Goal: Task Accomplishment & Management: Use online tool/utility

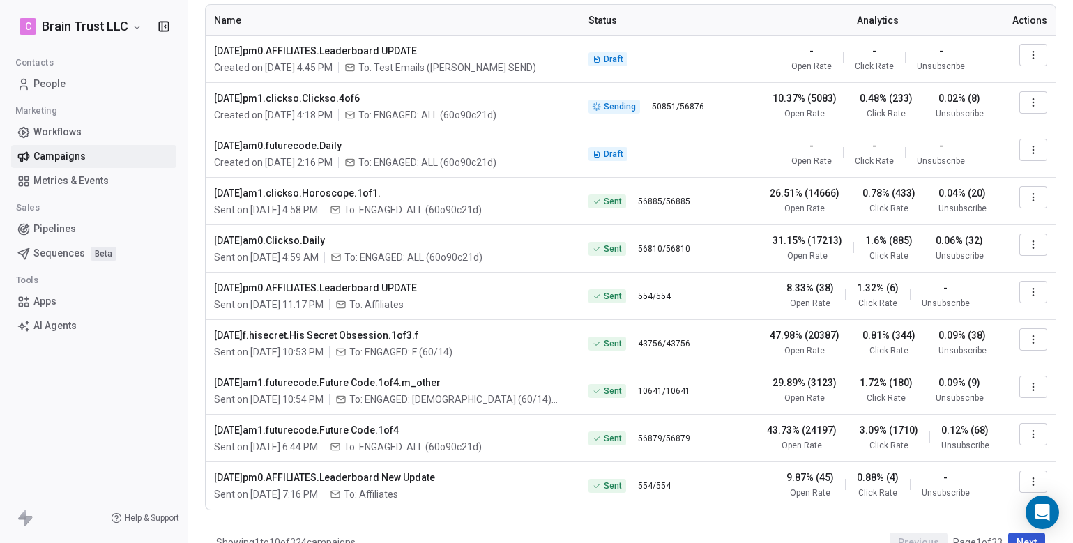
scroll to position [108, 0]
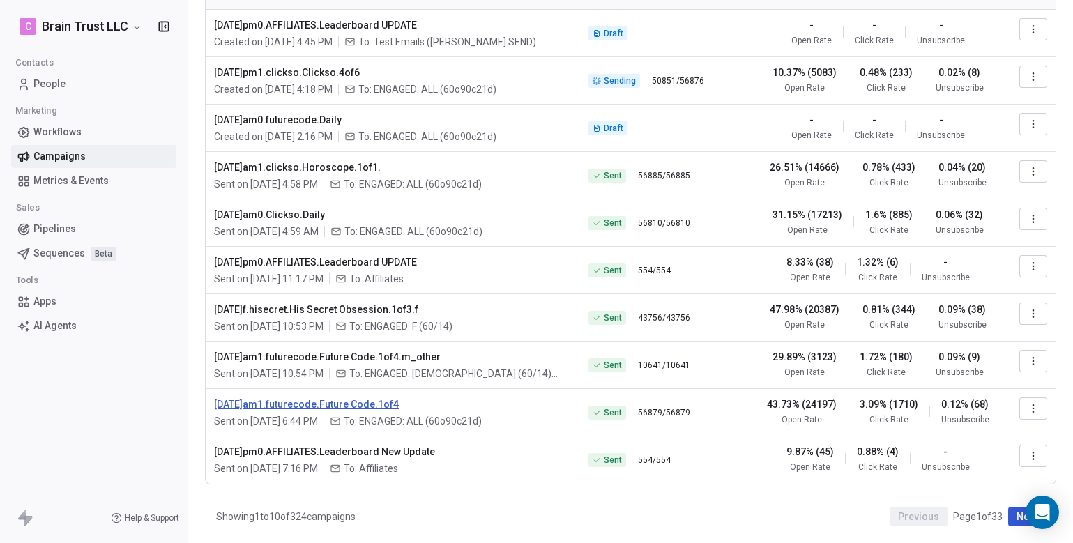
click at [330, 405] on span "[DATE]am1.futurecode.Future Code.1of4" at bounding box center [393, 404] width 358 height 14
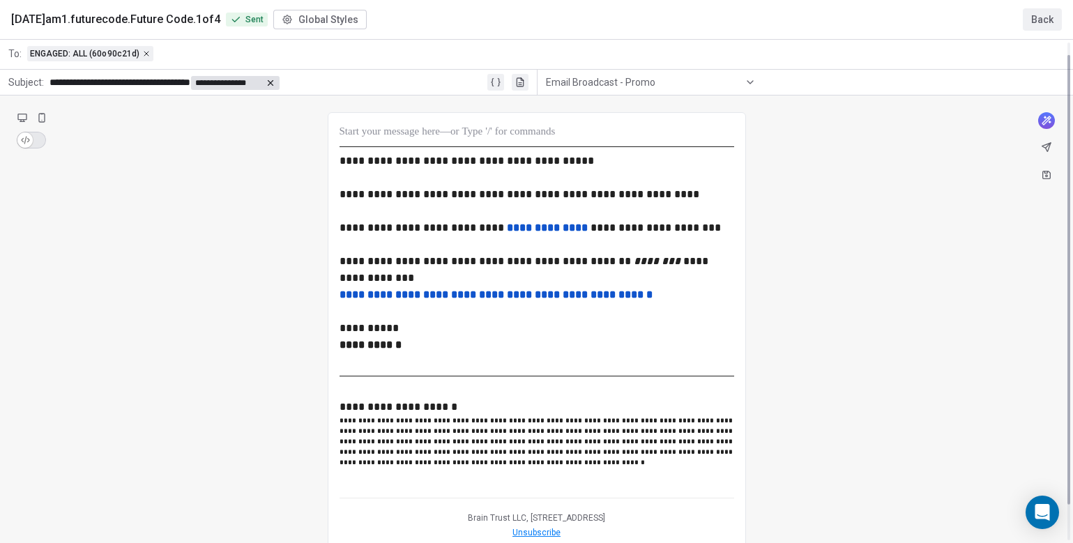
scroll to position [0, 0]
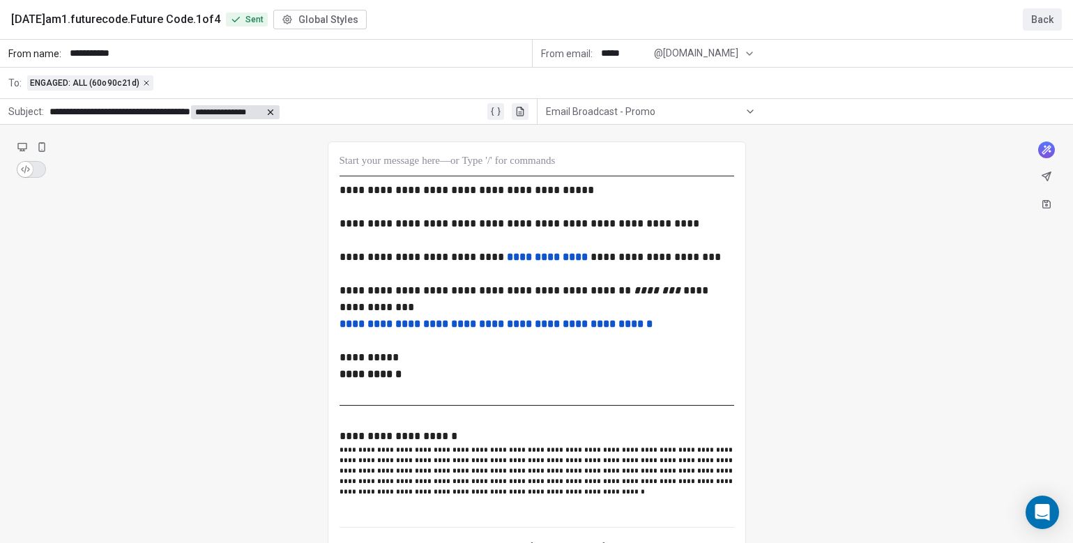
click at [1046, 15] on button "Back" at bounding box center [1042, 19] width 39 height 22
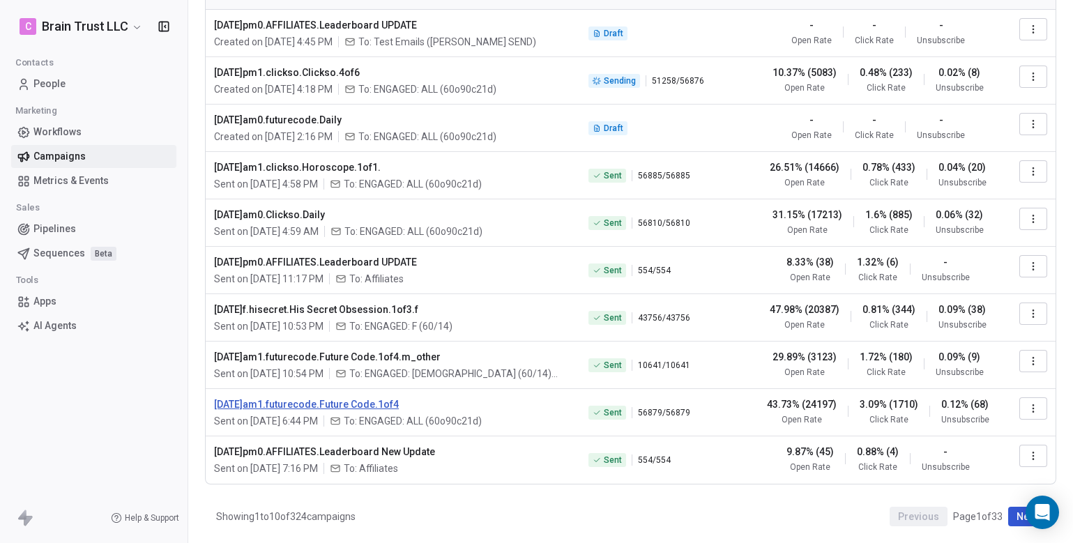
click at [346, 404] on span "[DATE]am1.futurecode.Future Code.1of4" at bounding box center [393, 404] width 358 height 14
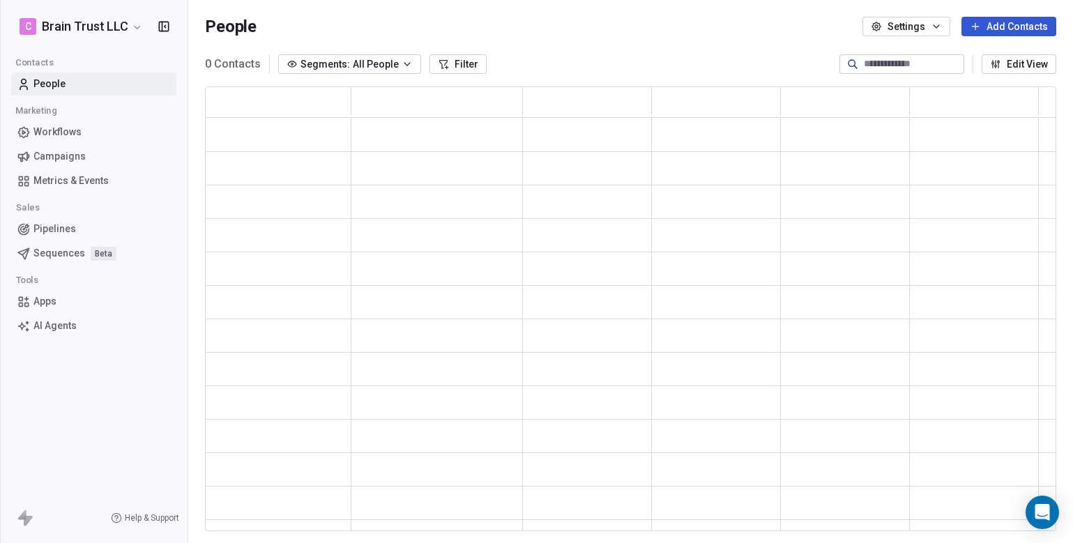
scroll to position [444, 851]
click at [76, 147] on link "Campaigns" at bounding box center [93, 156] width 165 height 23
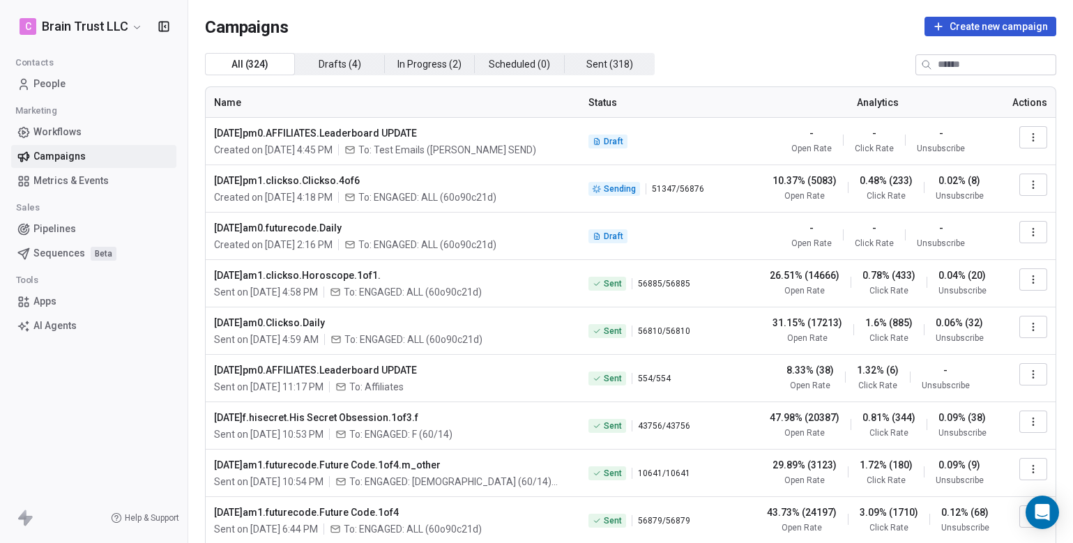
scroll to position [108, 0]
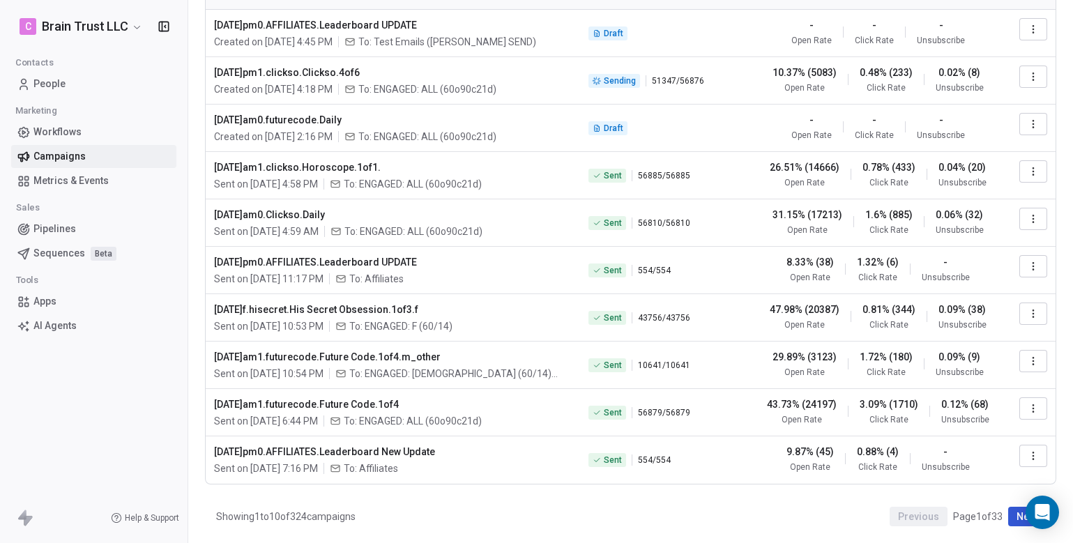
click at [1026, 357] on button "button" at bounding box center [1033, 361] width 28 height 22
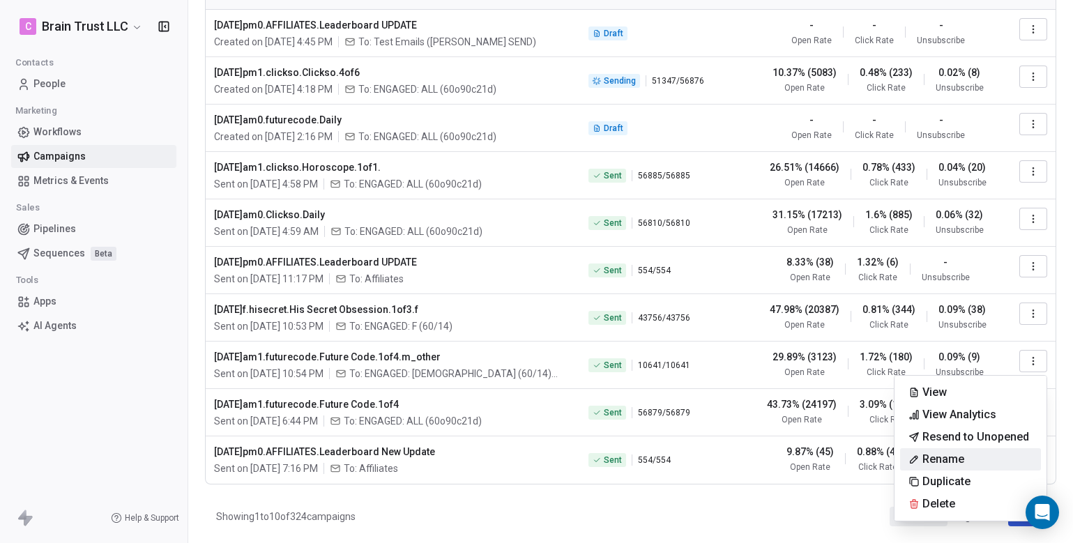
click at [945, 454] on span "Rename" at bounding box center [943, 459] width 42 height 17
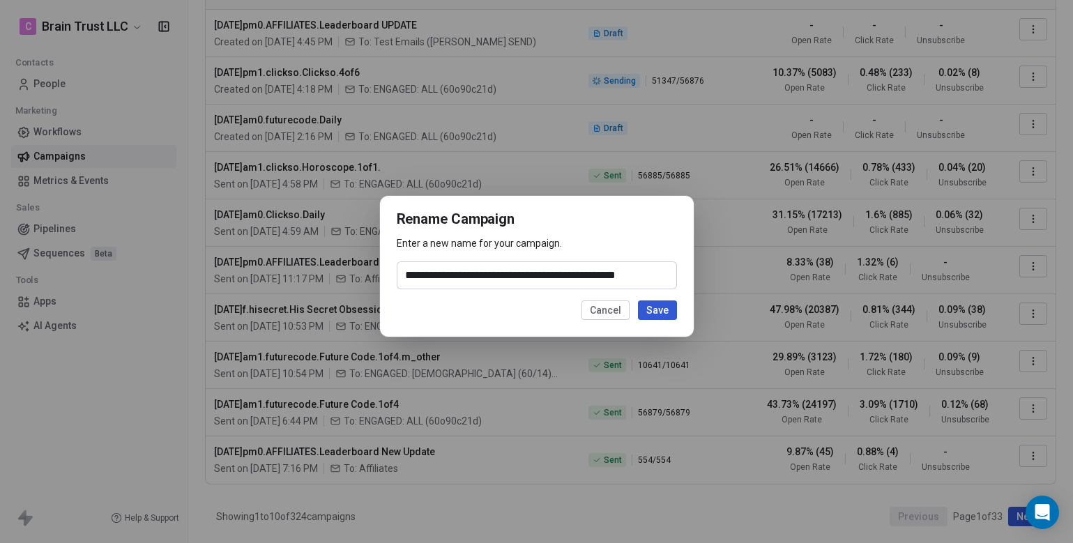
click at [473, 275] on input "**********" at bounding box center [536, 275] width 279 height 26
type input "**********"
click at [655, 311] on button "Save" at bounding box center [657, 310] width 39 height 20
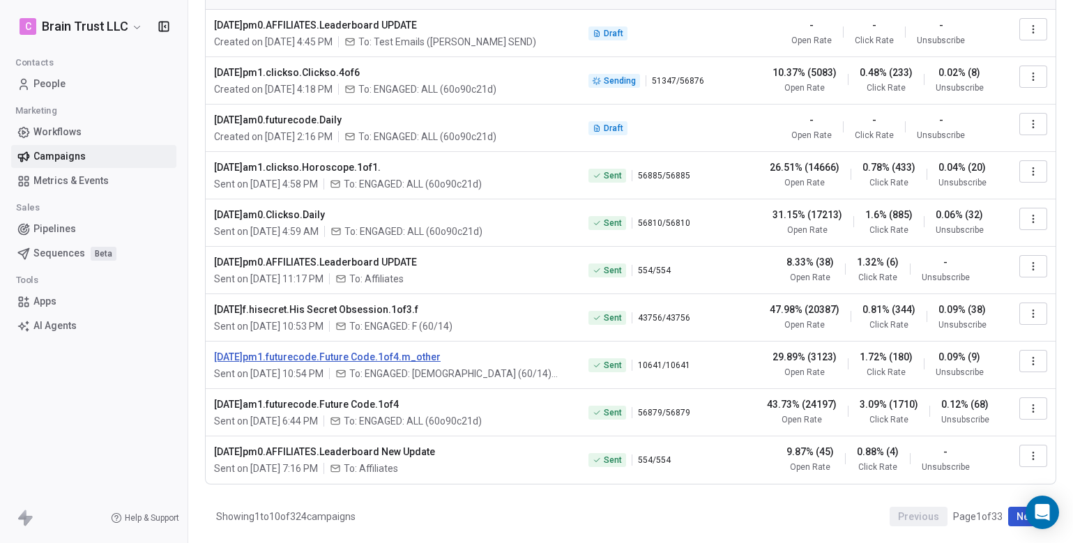
click at [296, 360] on span "[DATE]pm1.futurecode.Future Code.1of4.m_other" at bounding box center [393, 357] width 358 height 14
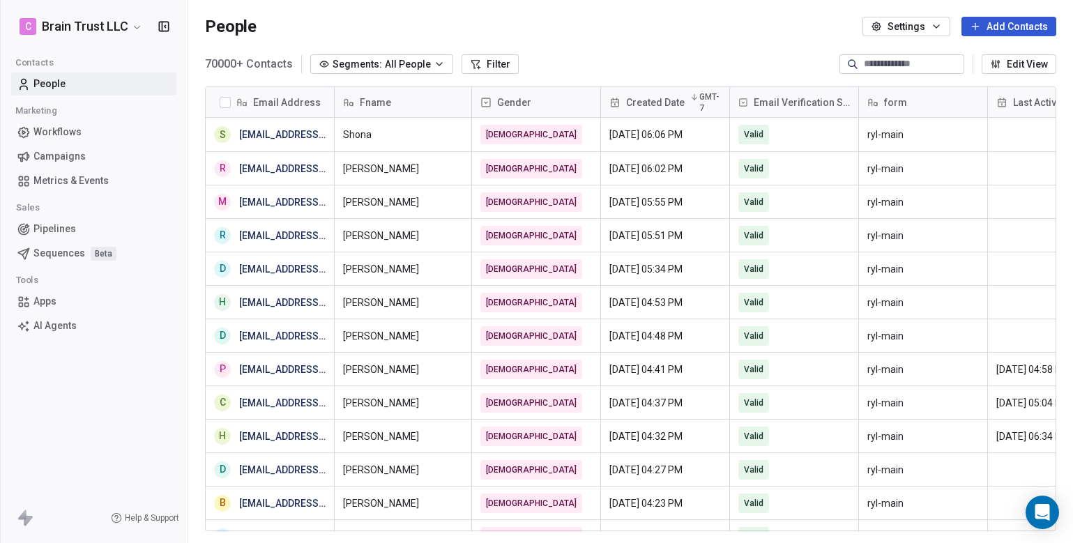
scroll to position [478, 885]
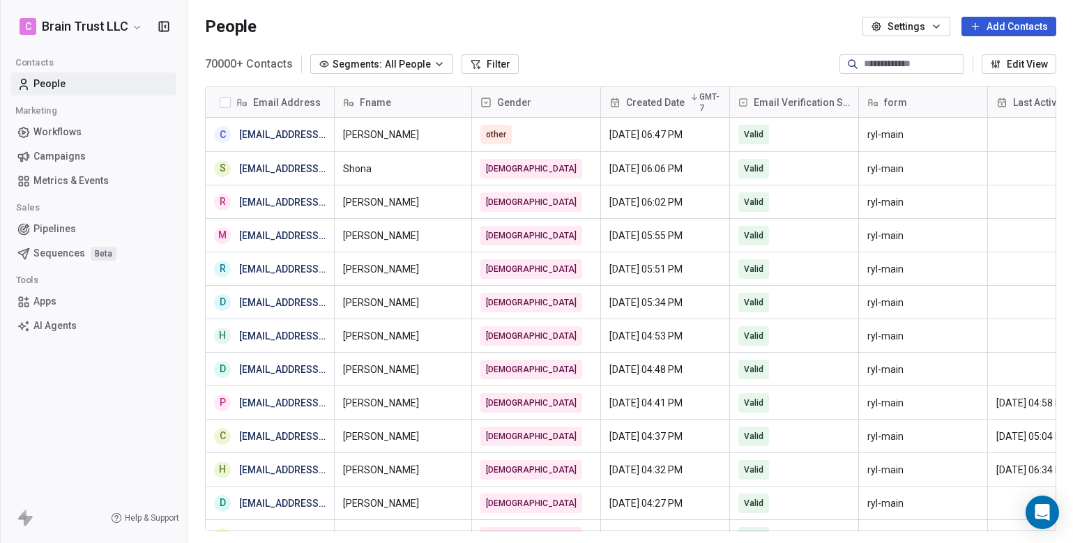
click at [89, 150] on link "Campaigns" at bounding box center [93, 156] width 165 height 23
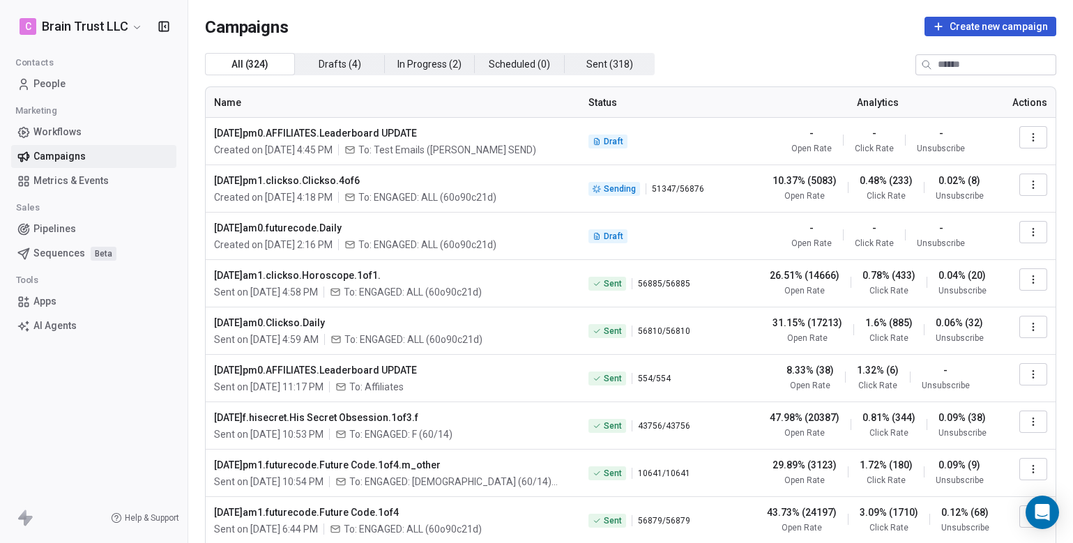
scroll to position [108, 0]
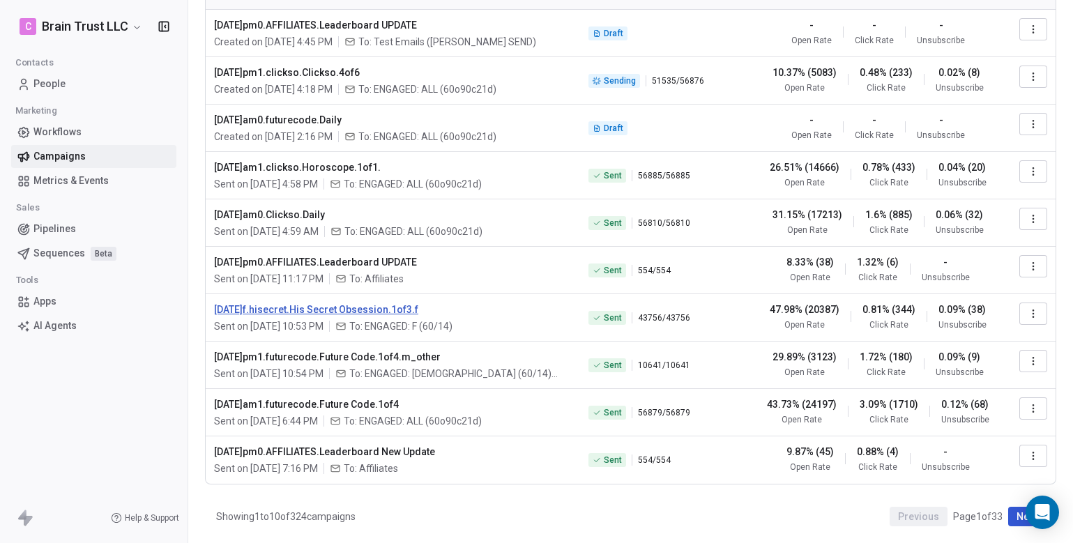
click at [382, 310] on span "[DATE]f.hisecret.His Secret Obsession.1of3.f" at bounding box center [393, 310] width 358 height 14
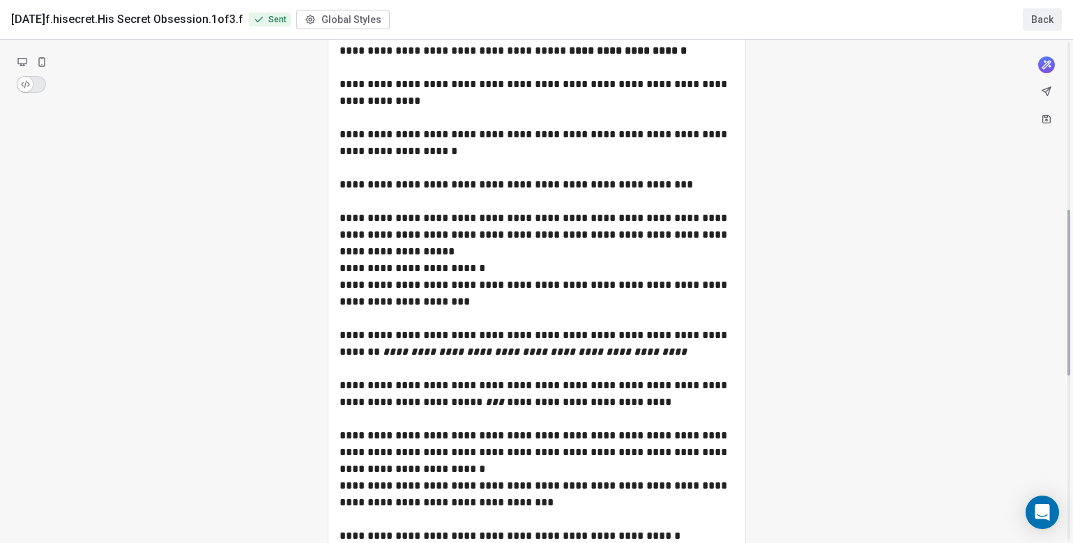
scroll to position [0, 0]
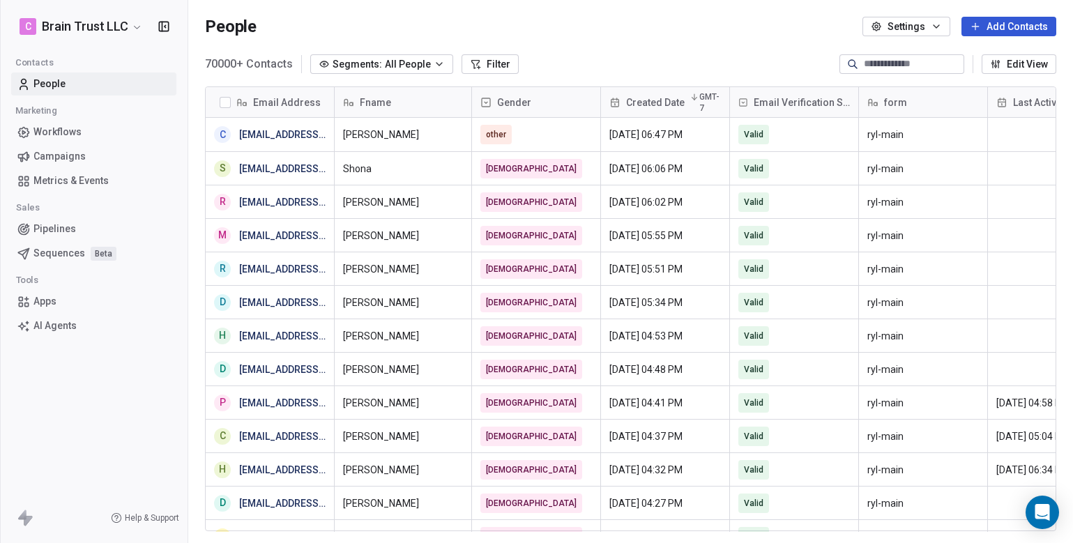
scroll to position [478, 885]
click at [61, 150] on span "Campaigns" at bounding box center [59, 156] width 52 height 15
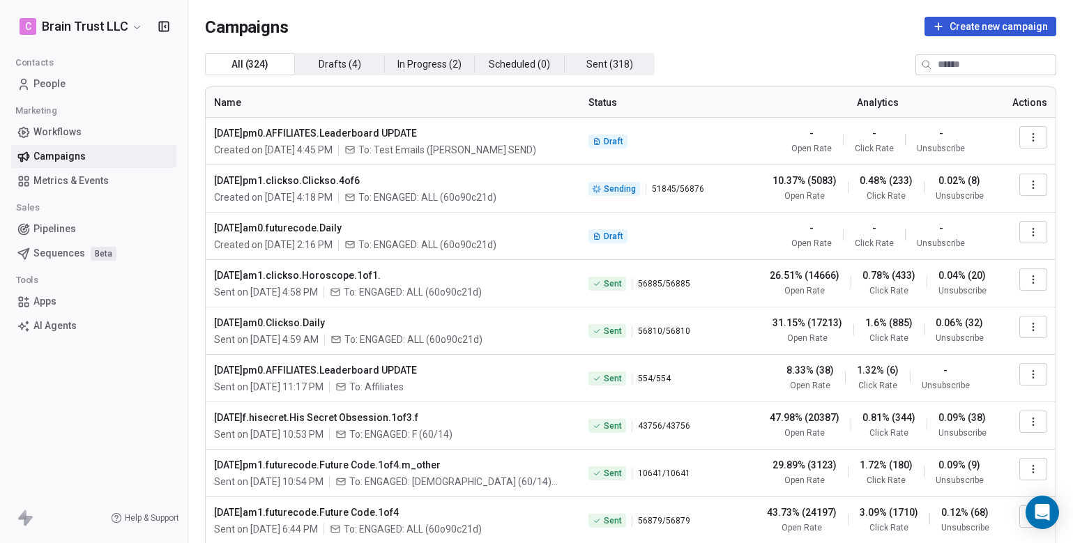
click at [1031, 417] on icon "button" at bounding box center [1033, 421] width 11 height 11
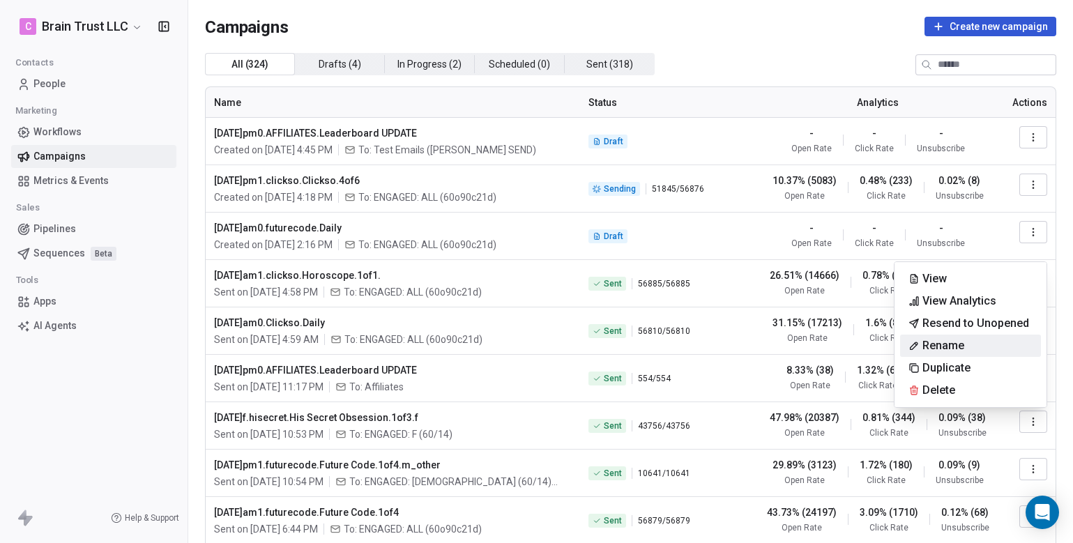
click at [952, 343] on span "Rename" at bounding box center [943, 345] width 42 height 17
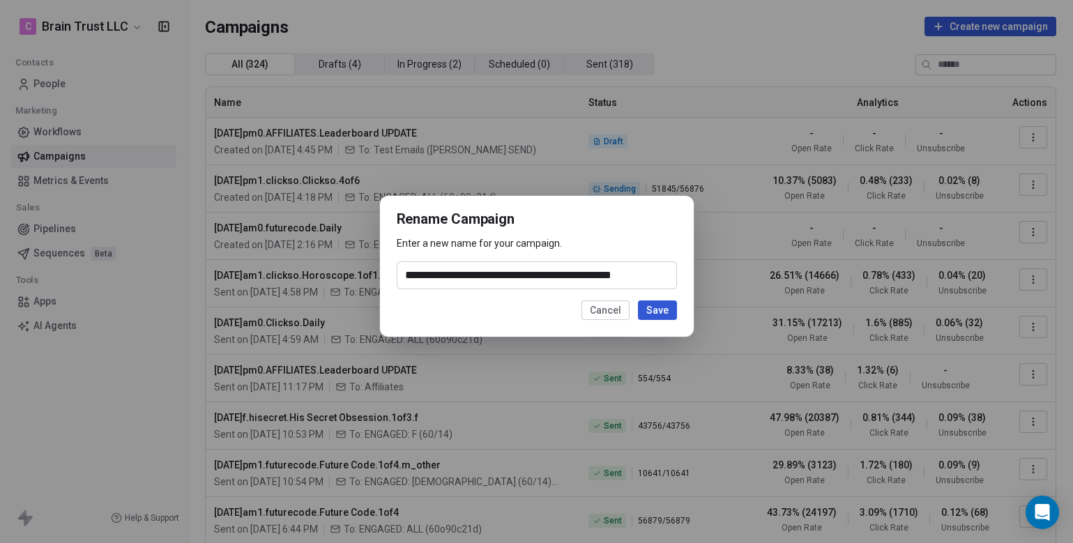
click at [465, 275] on input "**********" at bounding box center [536, 275] width 279 height 26
type input "**********"
click at [653, 305] on button "Save" at bounding box center [657, 310] width 39 height 20
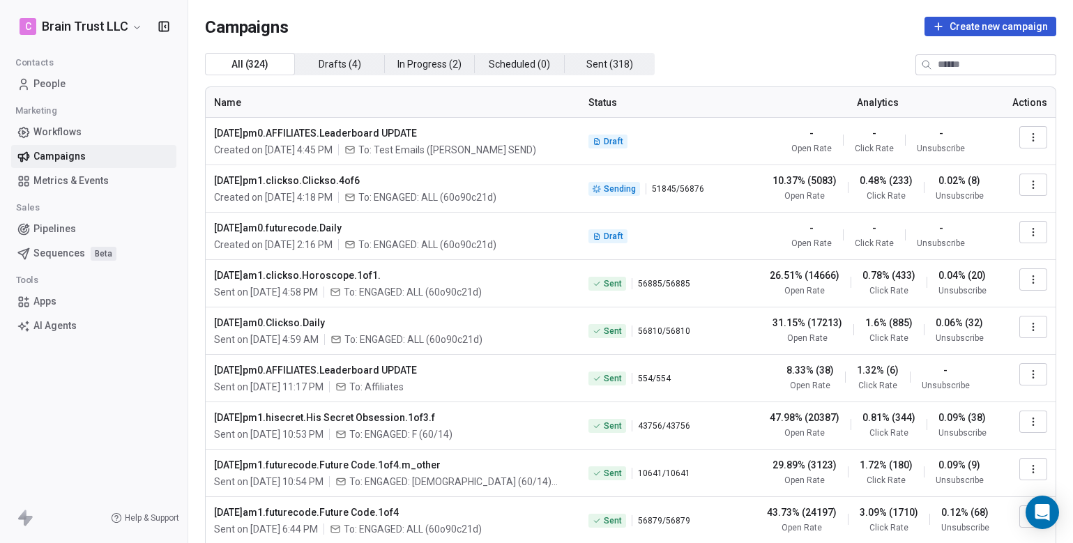
click at [1035, 373] on icon "button" at bounding box center [1033, 374] width 11 height 11
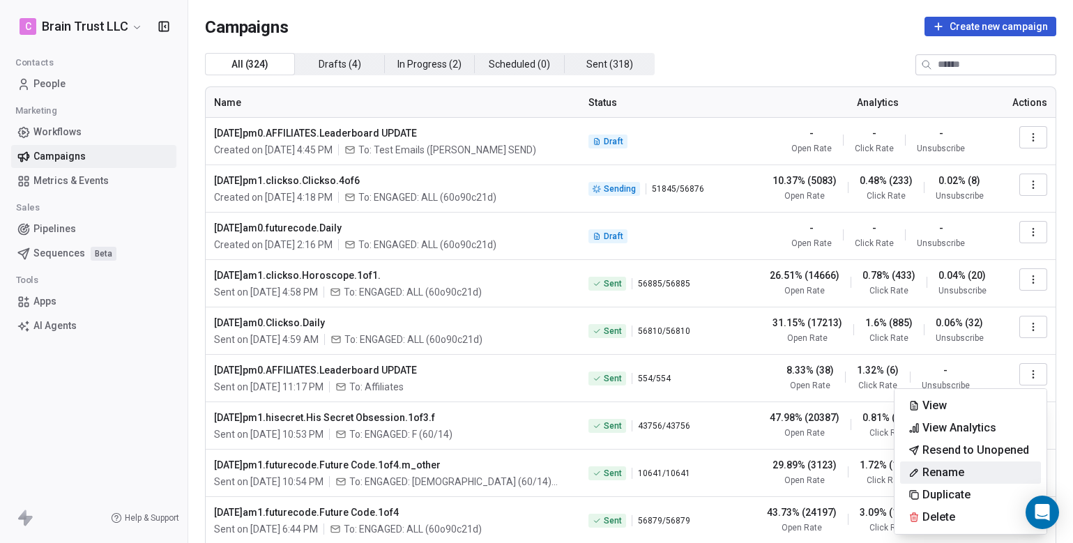
click at [934, 469] on span "Rename" at bounding box center [943, 472] width 42 height 17
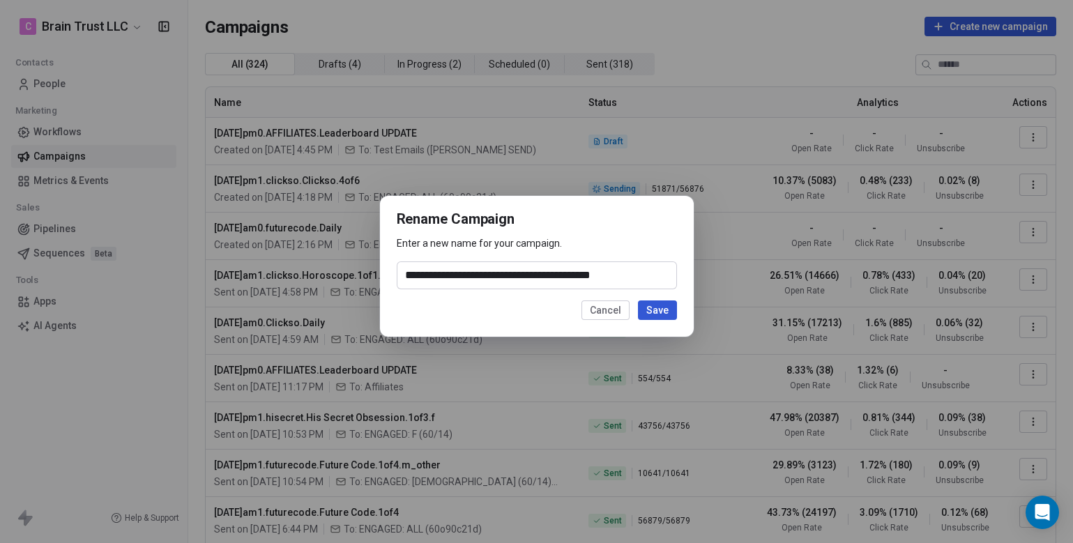
click at [488, 274] on input "**********" at bounding box center [536, 275] width 279 height 26
type input "**********"
click at [660, 310] on button "Save" at bounding box center [657, 310] width 39 height 20
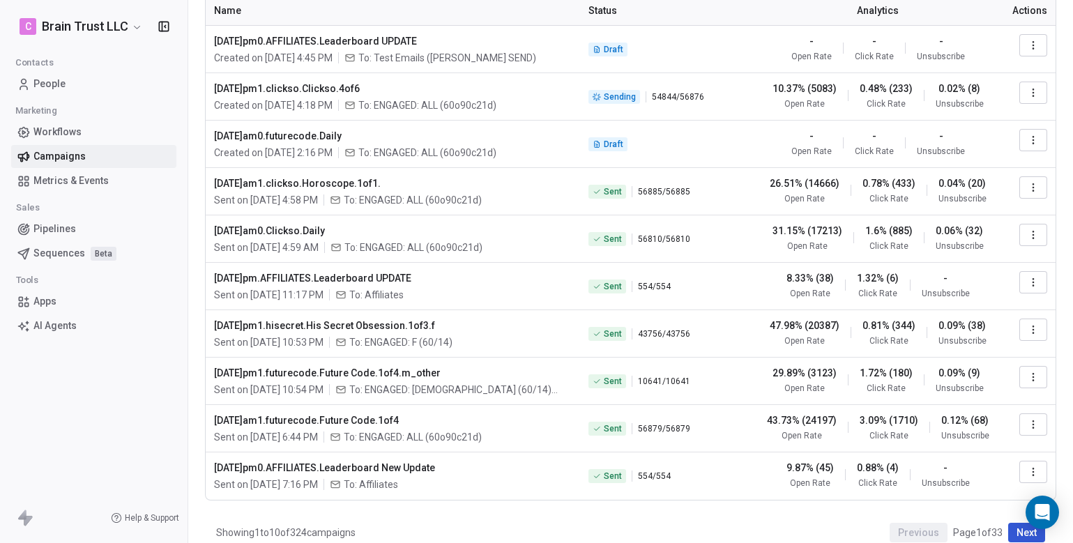
scroll to position [108, 0]
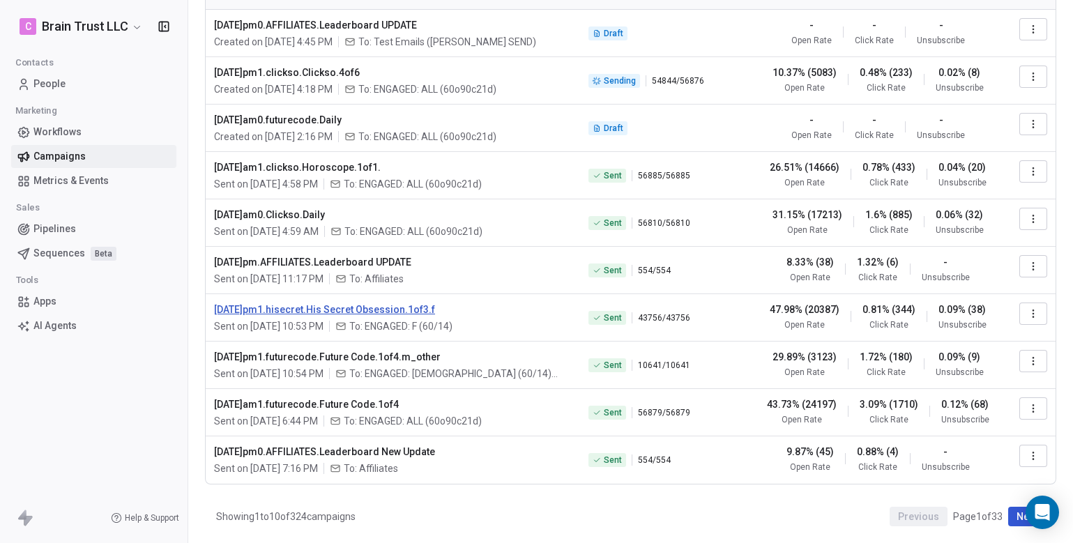
click at [360, 312] on span "[DATE]pm1.hisecret.His Secret Obsession.1of3.f" at bounding box center [393, 310] width 358 height 14
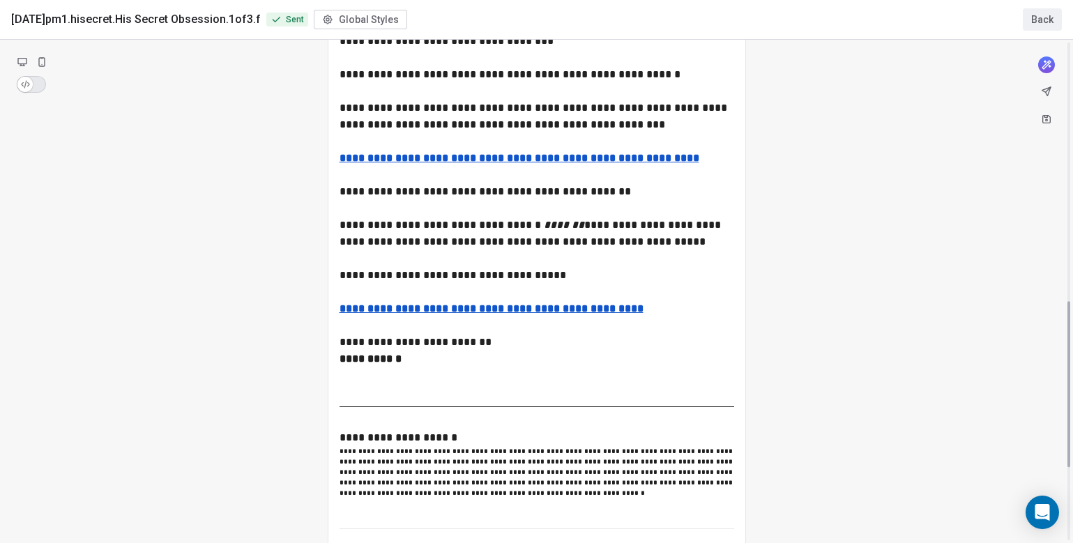
scroll to position [1007, 0]
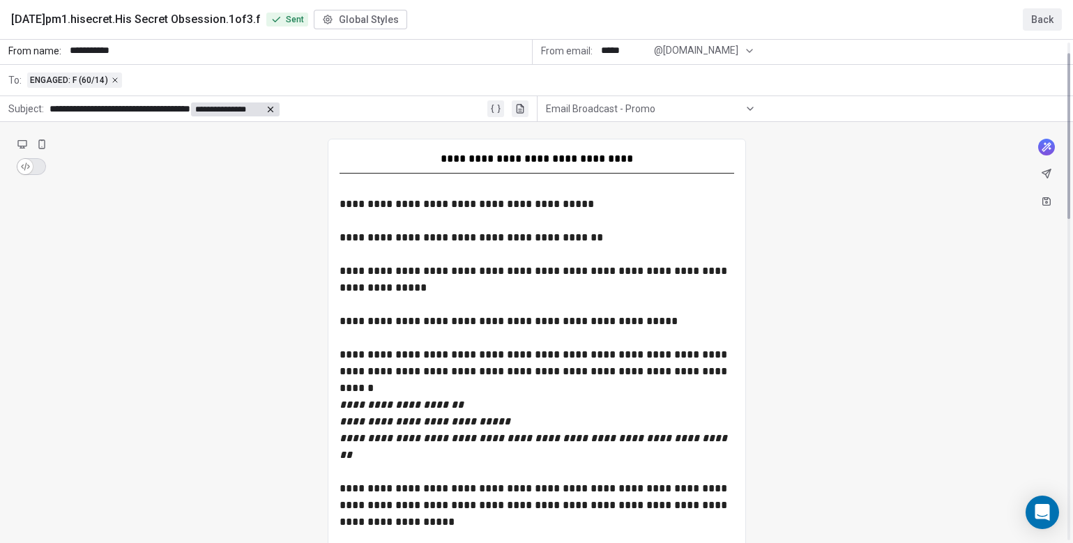
scroll to position [0, 0]
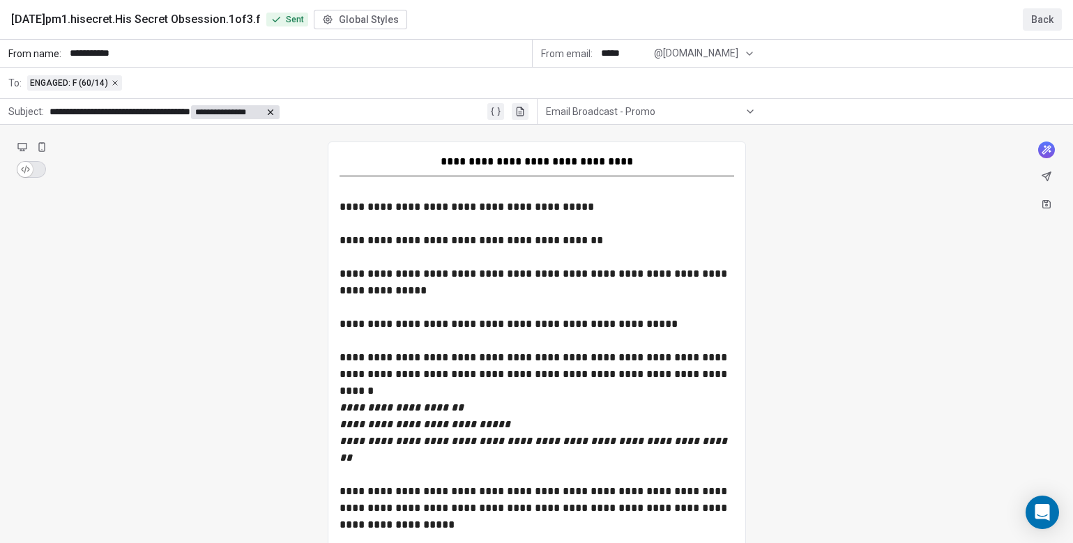
click at [1043, 17] on button "Back" at bounding box center [1042, 19] width 39 height 22
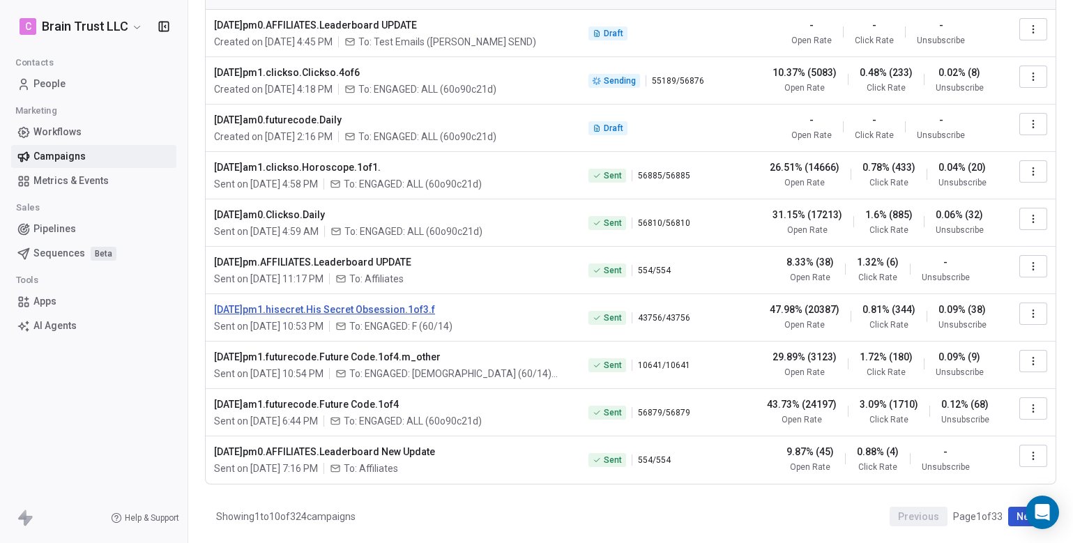
click at [359, 310] on span "[DATE]pm1.hisecret.His Secret Obsession.1of3.f" at bounding box center [393, 310] width 358 height 14
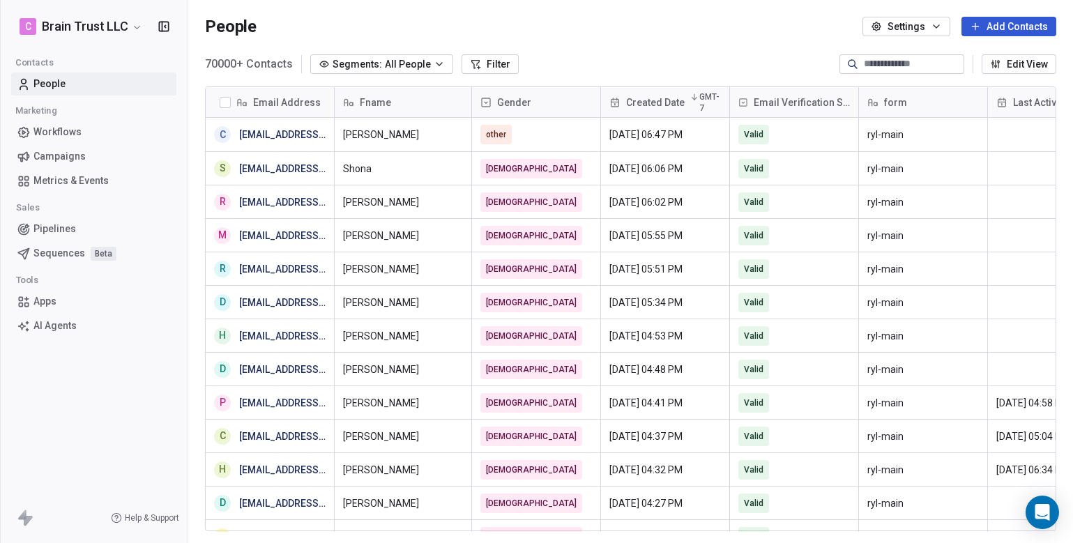
scroll to position [478, 885]
click at [75, 151] on span "Campaigns" at bounding box center [59, 156] width 52 height 15
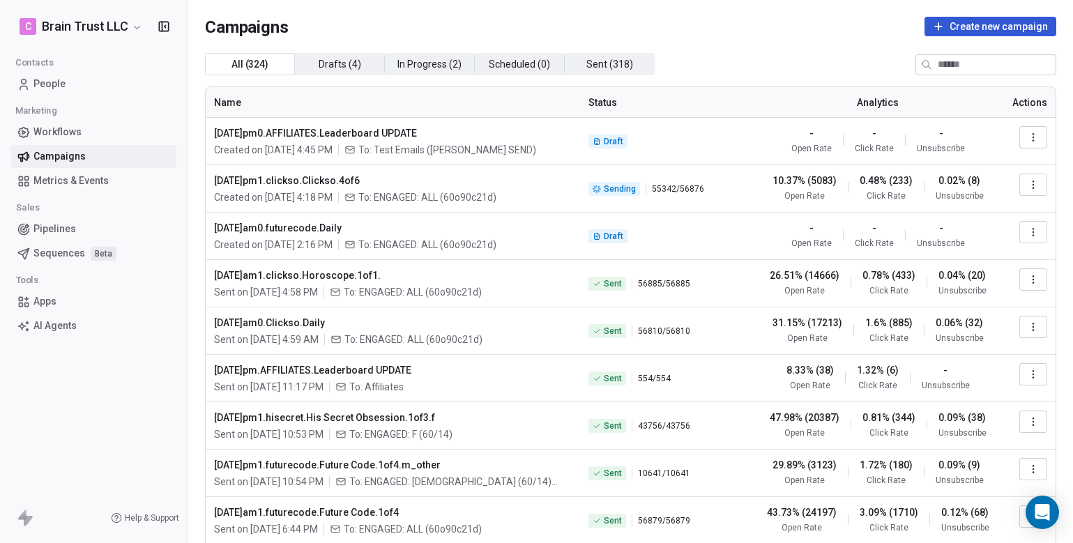
scroll to position [108, 0]
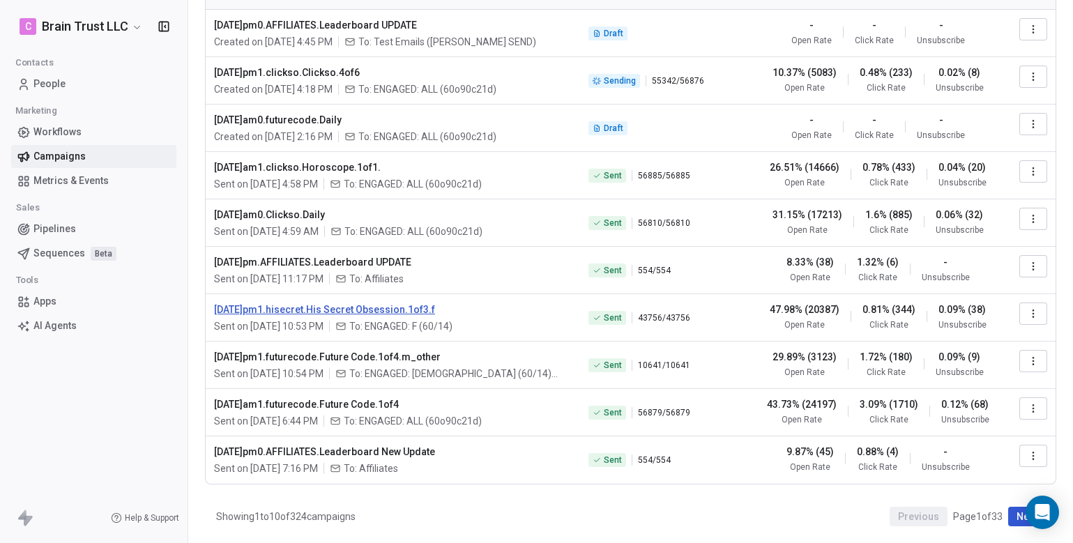
click at [358, 312] on span "[DATE]pm1.hisecret.His Secret Obsession.1of3.f" at bounding box center [393, 310] width 358 height 14
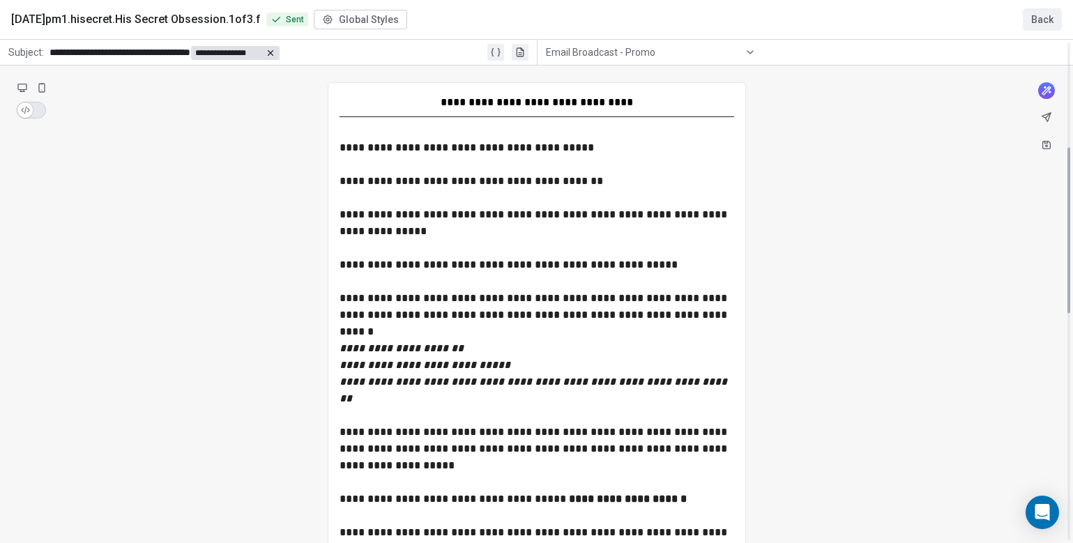
scroll to position [0, 0]
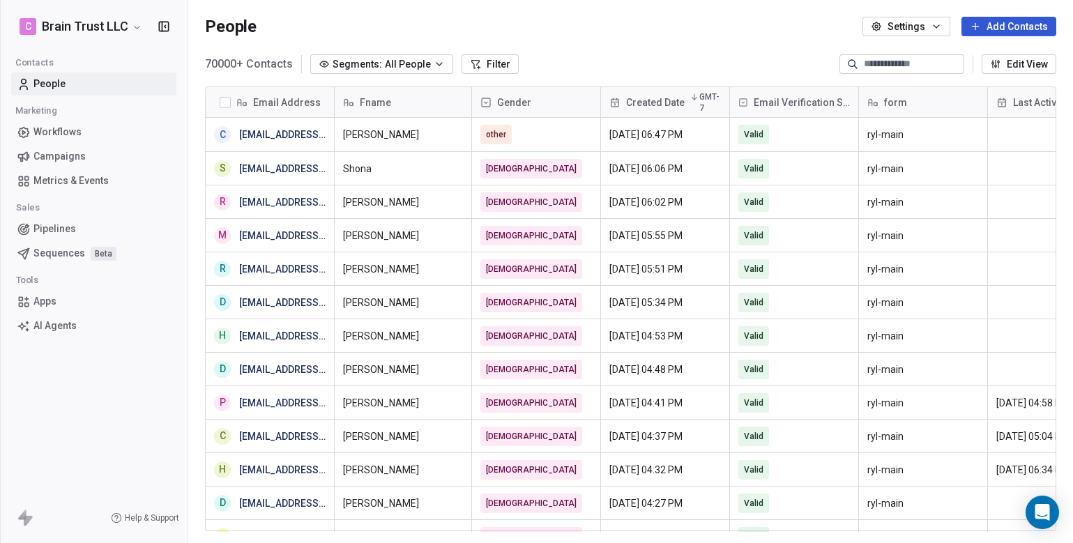
scroll to position [478, 885]
click at [63, 165] on link "Campaigns" at bounding box center [93, 156] width 165 height 23
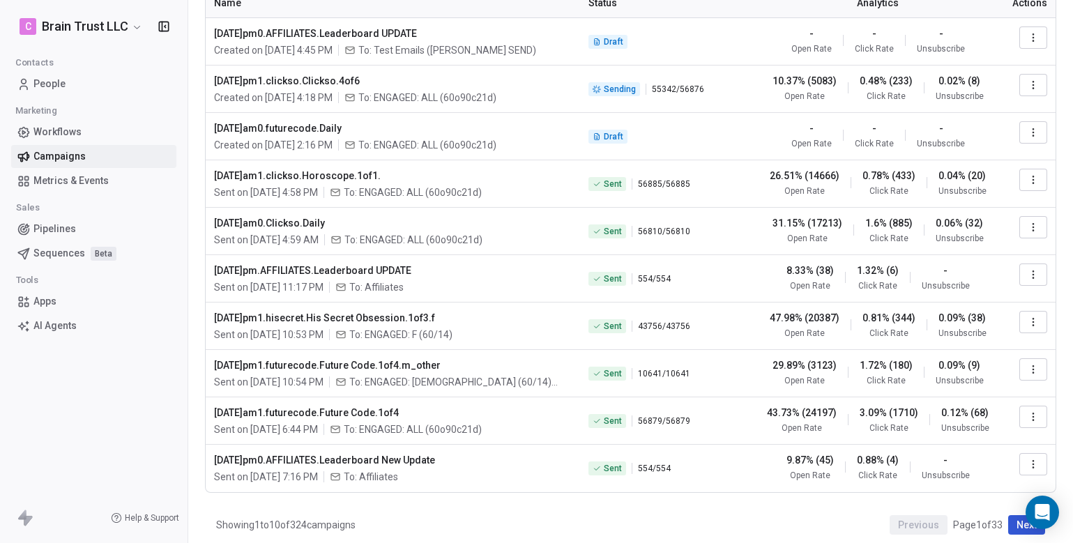
scroll to position [108, 0]
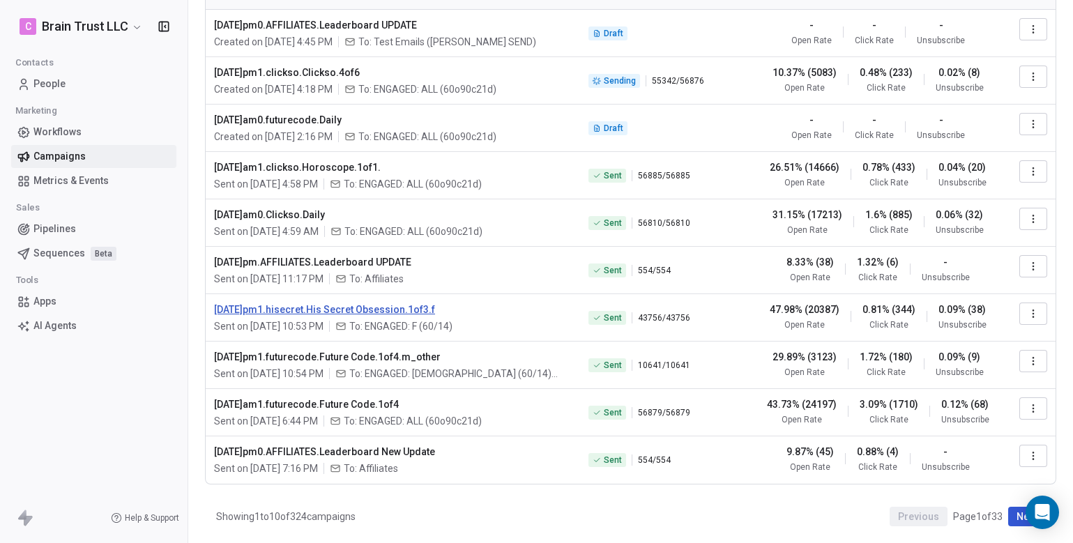
click at [379, 314] on span "[DATE]pm1.hisecret.His Secret Obsession.1of3.f" at bounding box center [393, 310] width 358 height 14
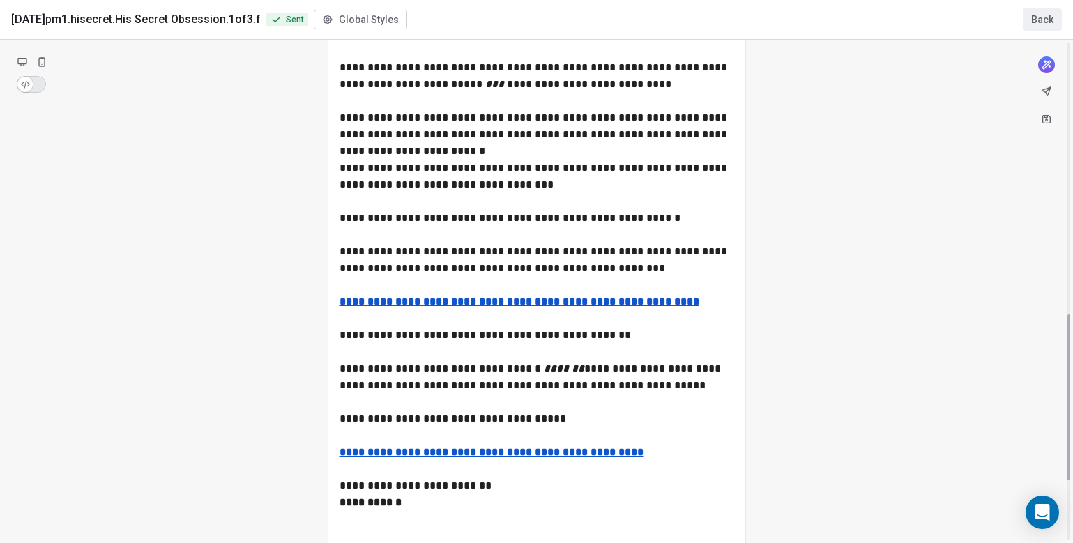
scroll to position [826, 0]
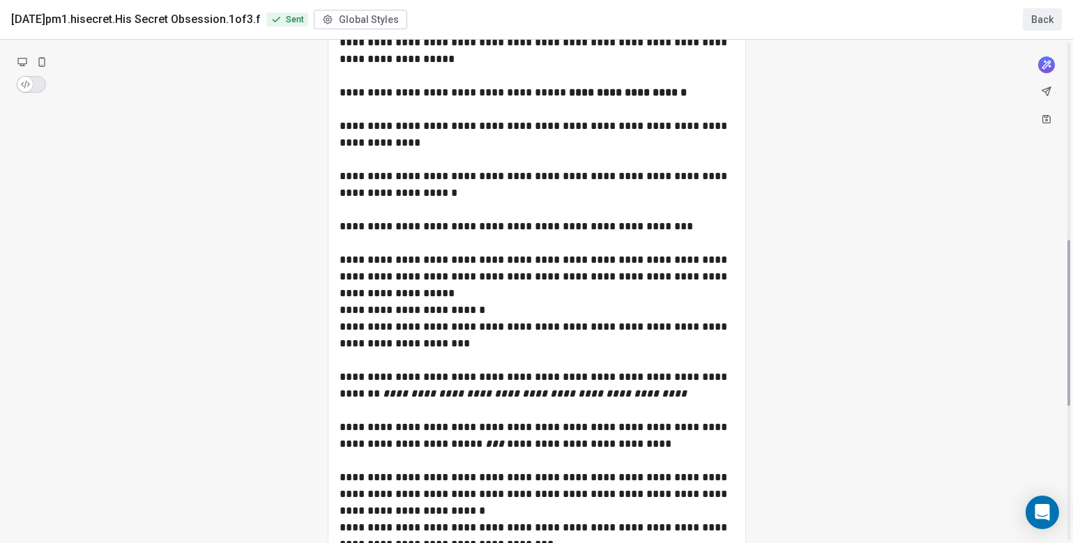
scroll to position [0, 0]
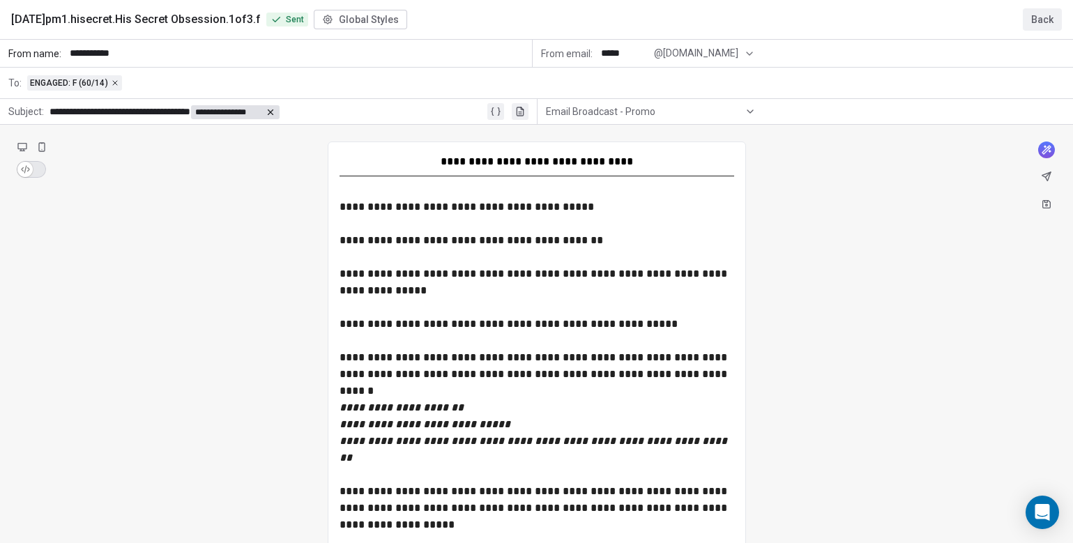
click at [1031, 20] on button "Back" at bounding box center [1042, 19] width 39 height 22
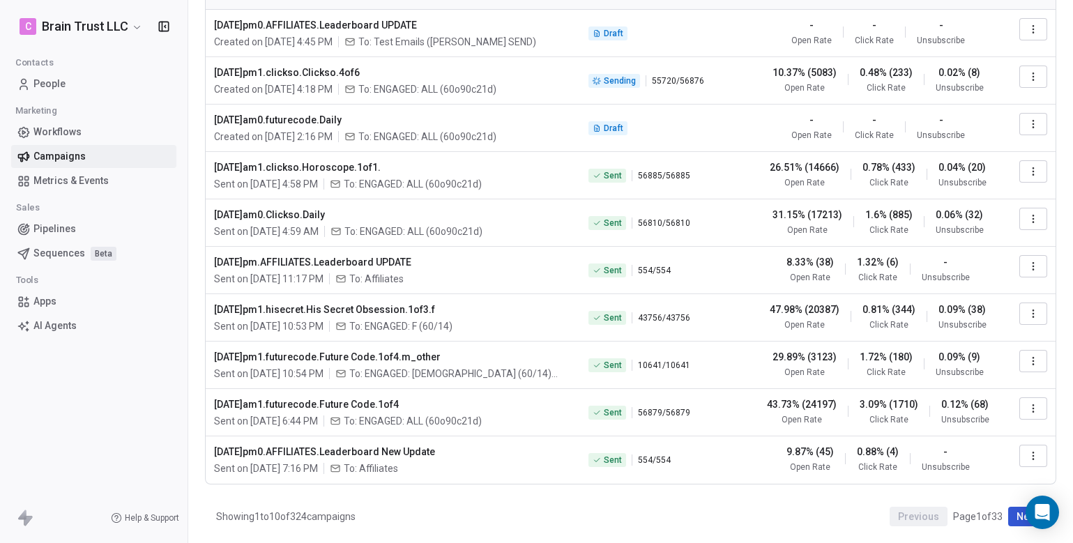
click at [1031, 314] on icon "button" at bounding box center [1033, 313] width 11 height 11
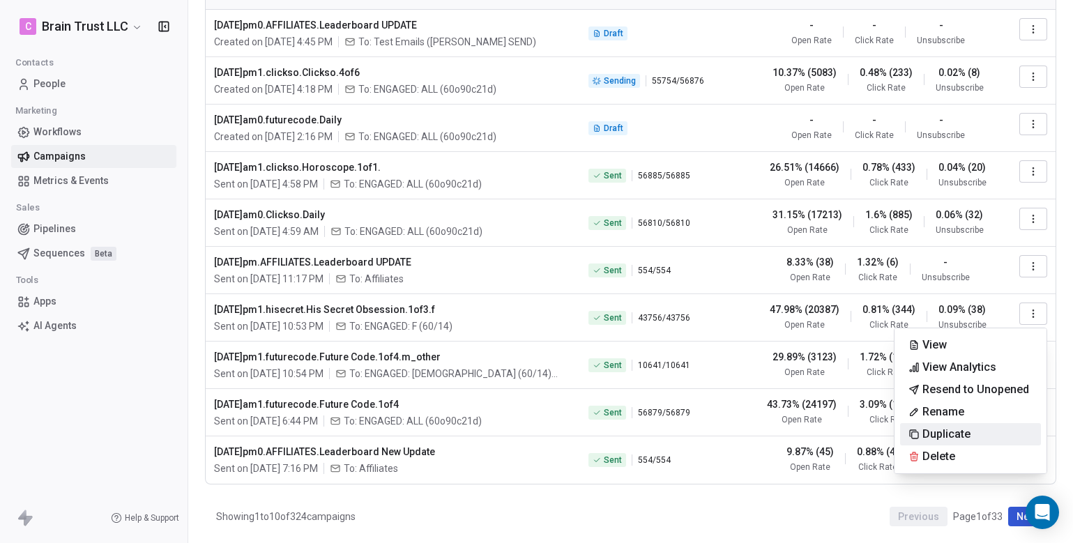
click at [938, 430] on span "Duplicate" at bounding box center [946, 434] width 48 height 17
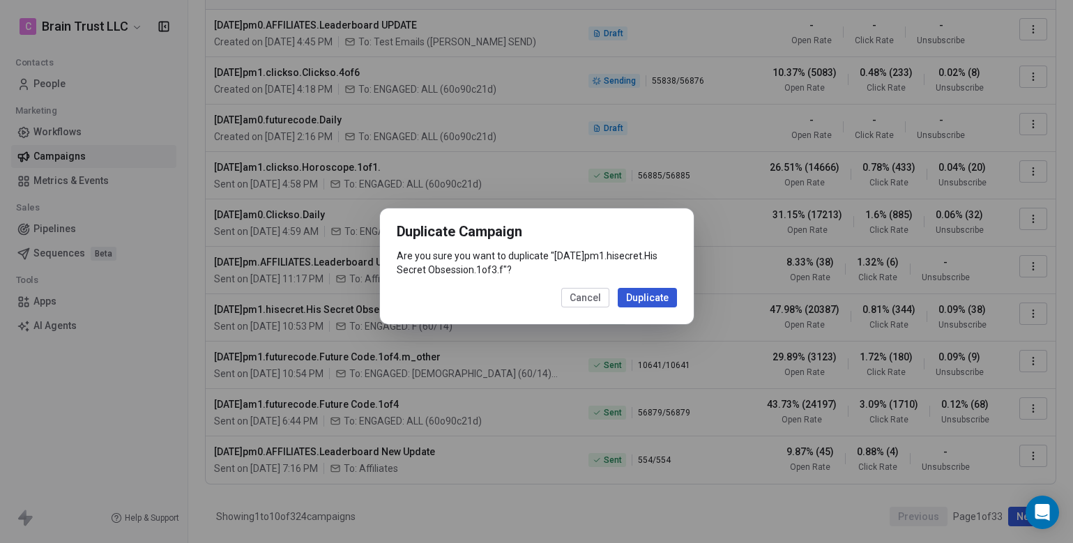
click at [650, 299] on button "Duplicate" at bounding box center [647, 298] width 59 height 20
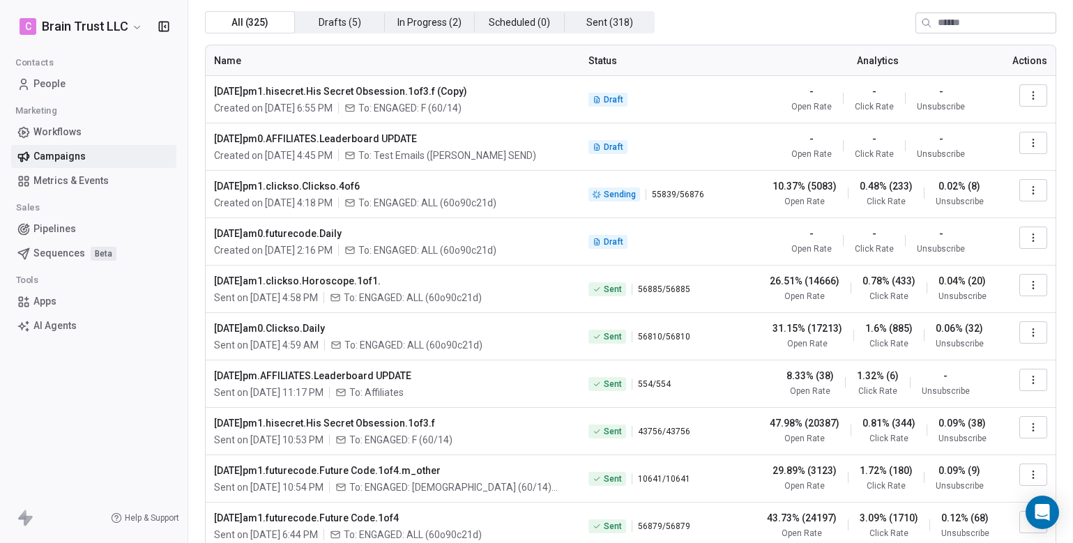
scroll to position [36, 0]
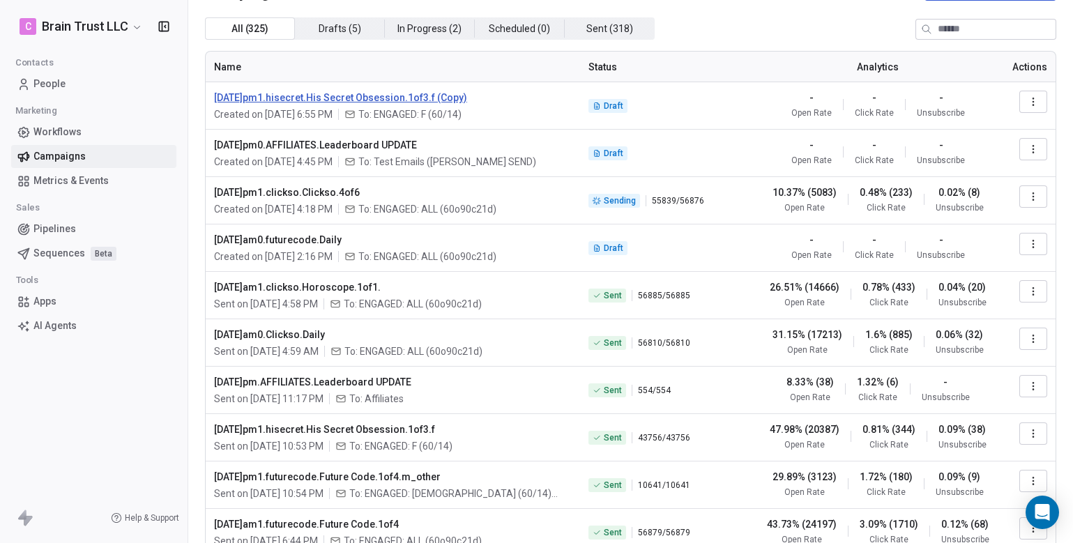
click at [441, 100] on span "[DATE]pm1.hisecret.His Secret Obsession.1of3.f (Copy)" at bounding box center [393, 98] width 358 height 14
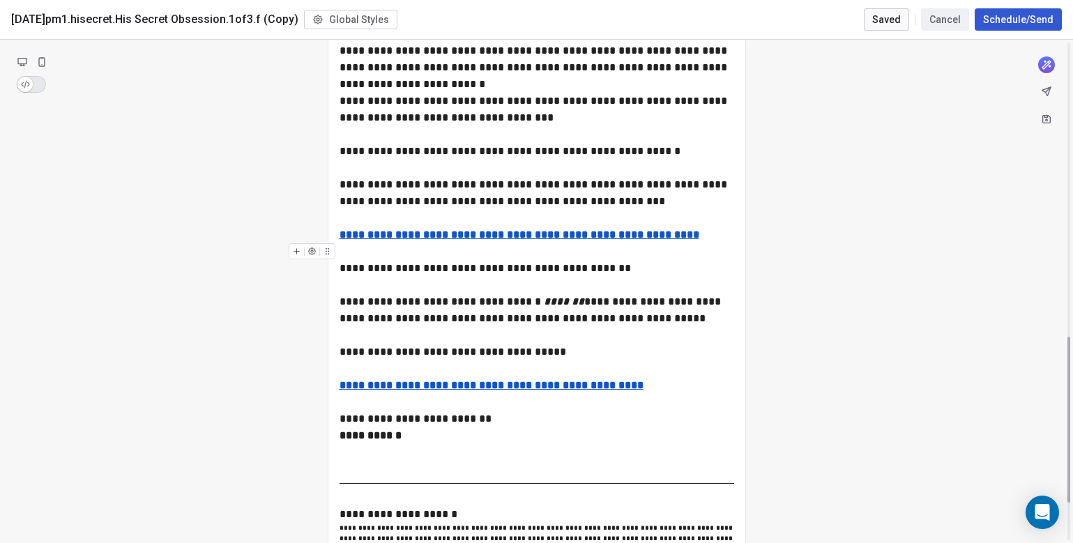
scroll to position [893, 0]
click at [513, 229] on u "**********" at bounding box center [520, 234] width 360 height 10
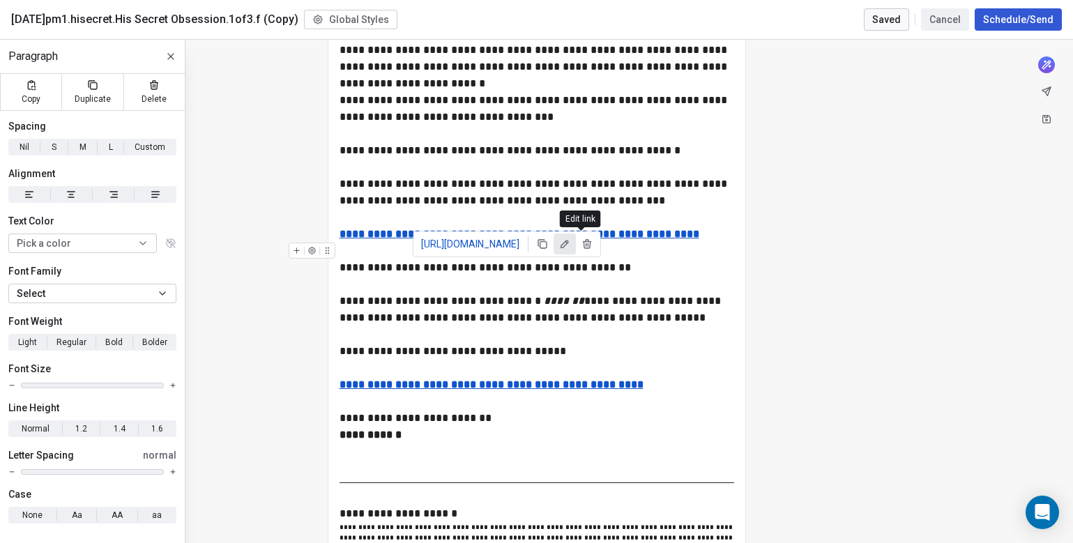
click at [570, 244] on icon at bounding box center [564, 243] width 11 height 11
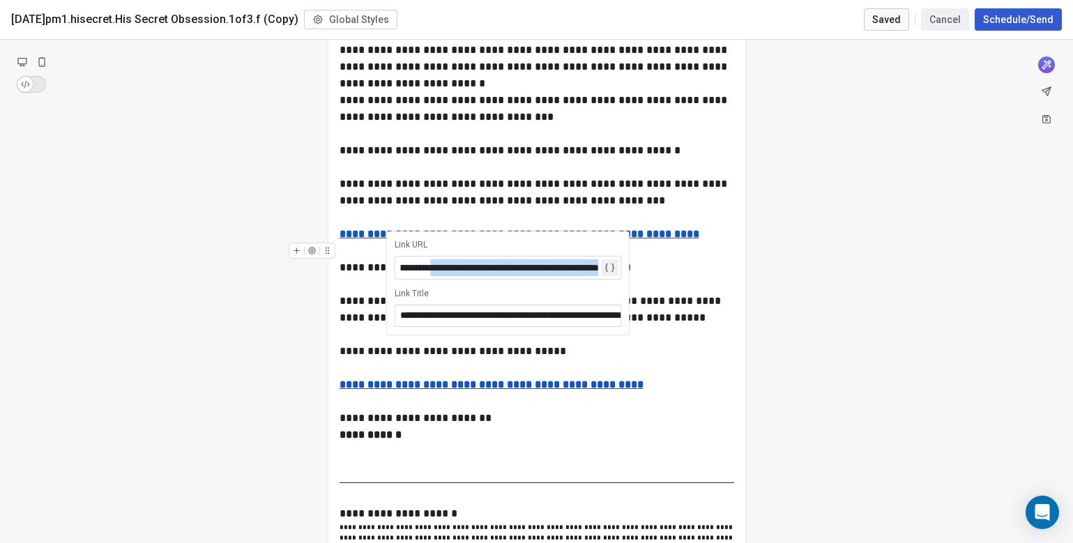
scroll to position [0, 224]
drag, startPoint x: 568, startPoint y: 268, endPoint x: 650, endPoint y: 269, distance: 82.3
click at [459, 267] on div "**********" at bounding box center [500, 267] width 198 height 17
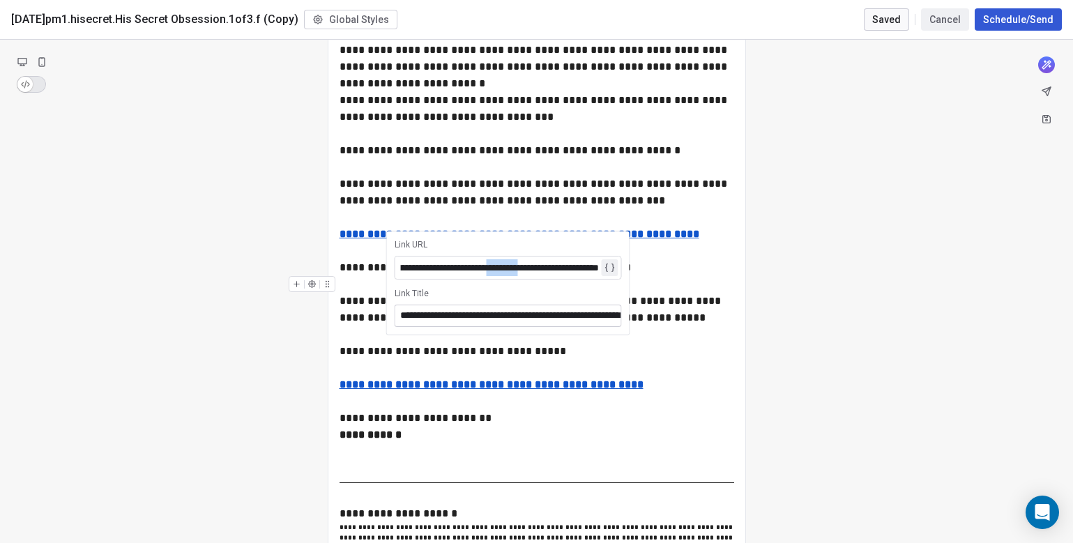
copy div "*********"
